Goal: Task Accomplishment & Management: Use online tool/utility

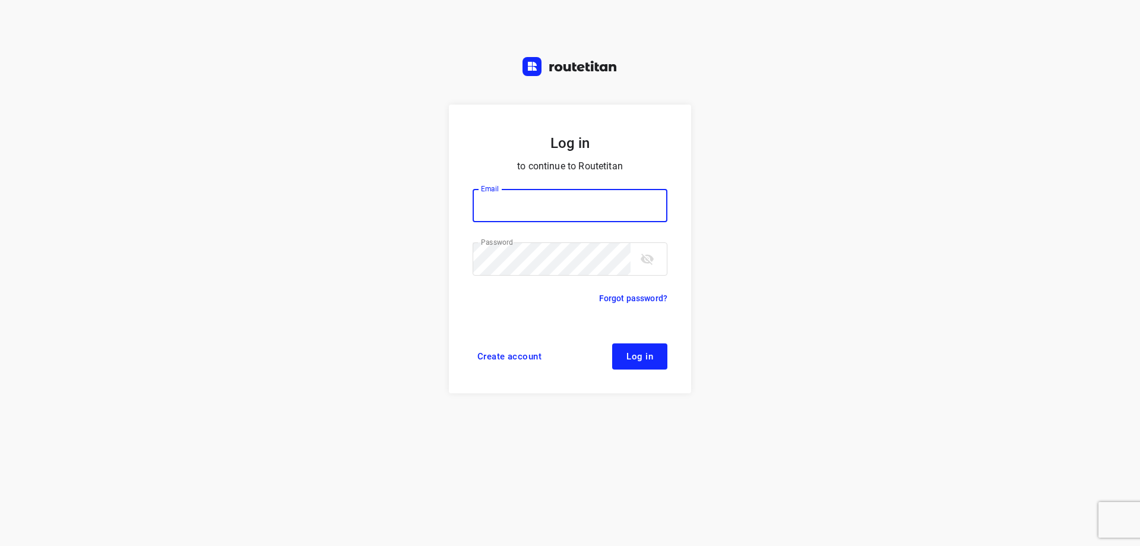
type input "[EMAIL_ADDRESS][DOMAIN_NAME]"
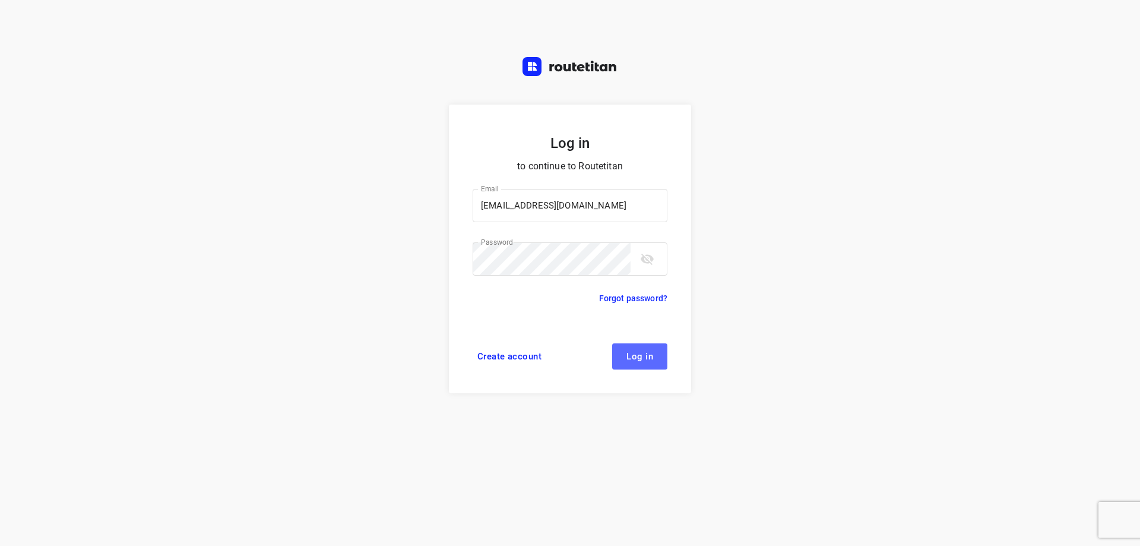
click at [642, 361] on span "Log in" at bounding box center [639, 357] width 27 height 10
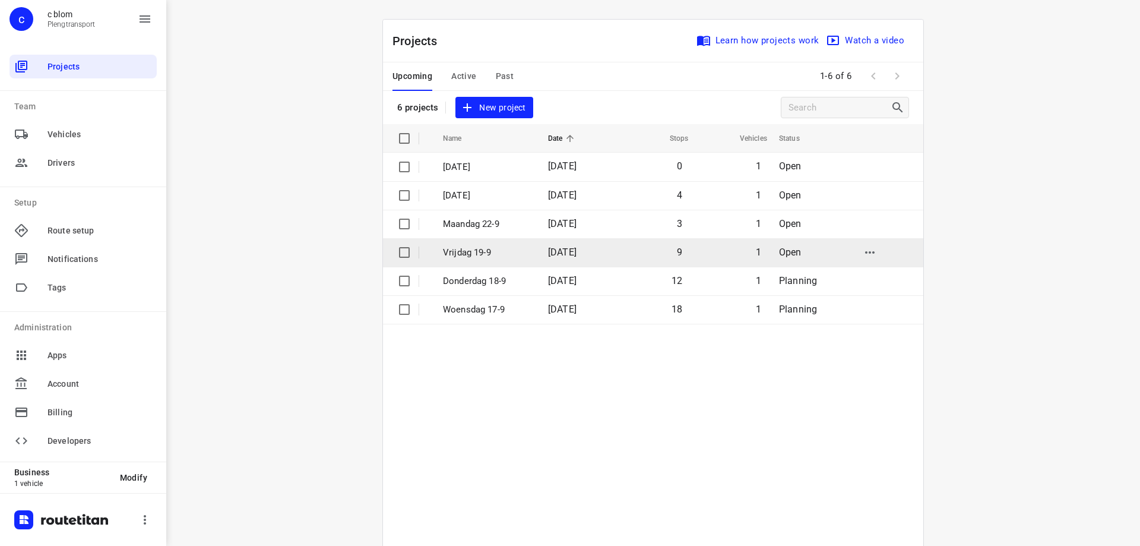
click at [539, 262] on td "[DATE]" at bounding box center [577, 252] width 76 height 29
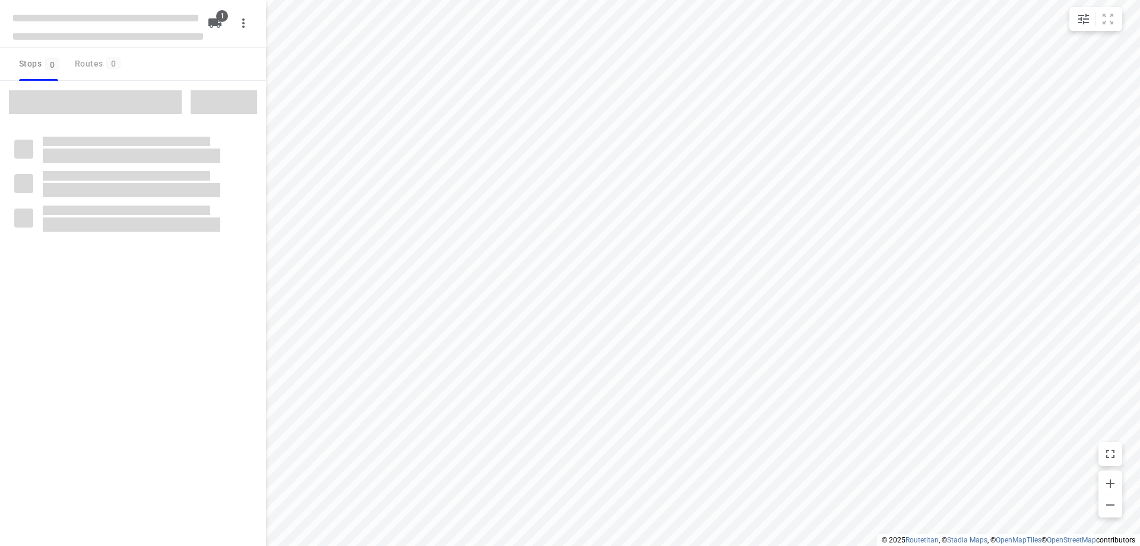
type input "distance"
